Goal: Task Accomplishment & Management: Manage account settings

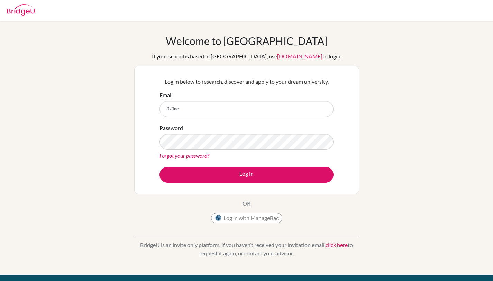
type input "[EMAIL_ADDRESS][DOMAIN_NAME]"
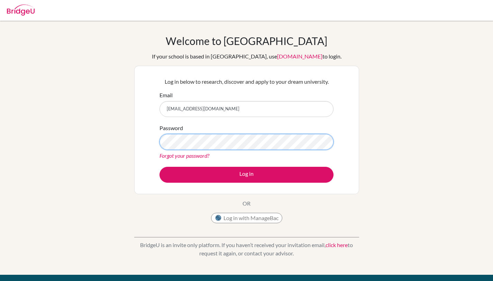
click at [159, 167] on button "Log in" at bounding box center [246, 175] width 174 height 16
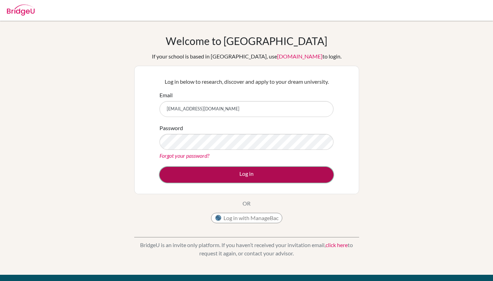
click at [232, 180] on button "Log in" at bounding box center [246, 175] width 174 height 16
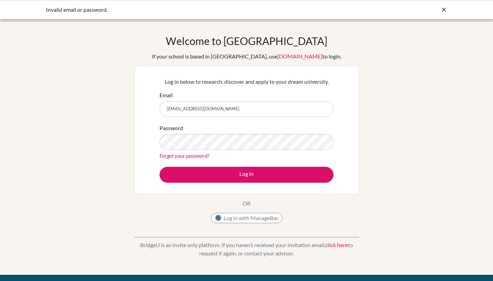
click at [192, 154] on link "Forgot your password?" at bounding box center [184, 155] width 50 height 7
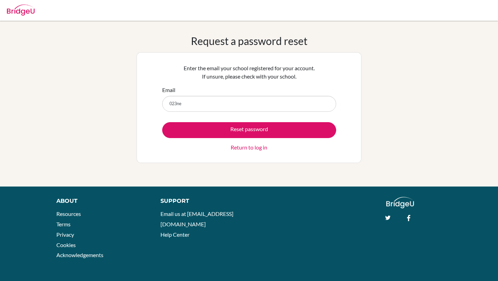
type input "[EMAIL_ADDRESS][DOMAIN_NAME]"
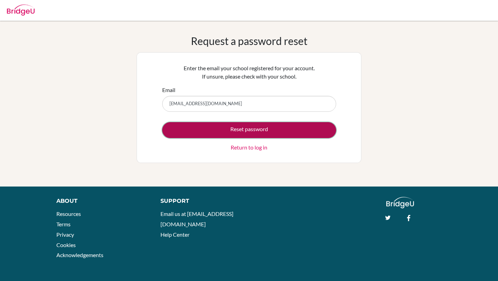
click at [231, 129] on button "Reset password" at bounding box center [249, 130] width 174 height 16
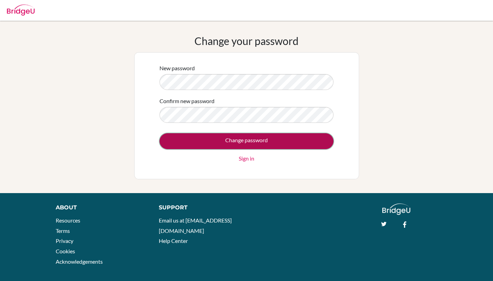
click at [227, 136] on input "Change password" at bounding box center [246, 141] width 174 height 16
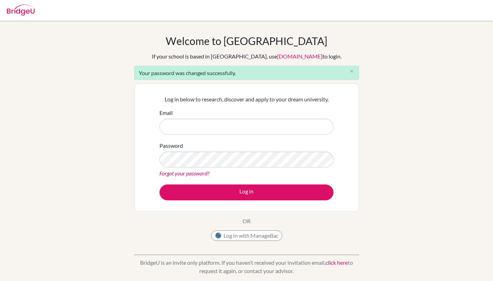
click at [222, 123] on input "Email" at bounding box center [246, 127] width 174 height 16
type input "[EMAIL_ADDRESS][DOMAIN_NAME]"
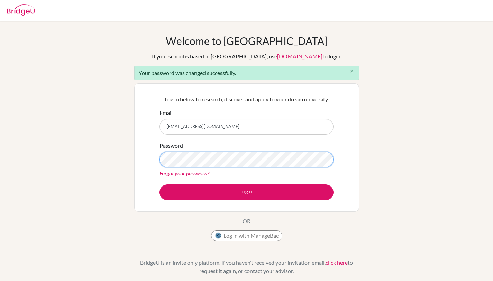
click at [159, 184] on button "Log in" at bounding box center [246, 192] width 174 height 16
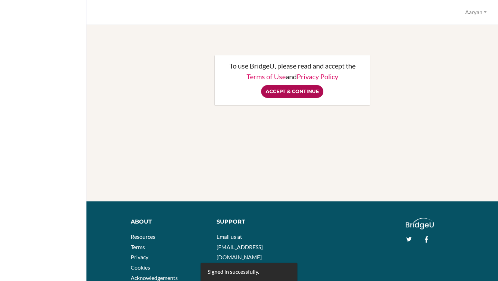
click at [294, 93] on input "Accept & Continue" at bounding box center [292, 91] width 62 height 13
